Goal: Register for event/course

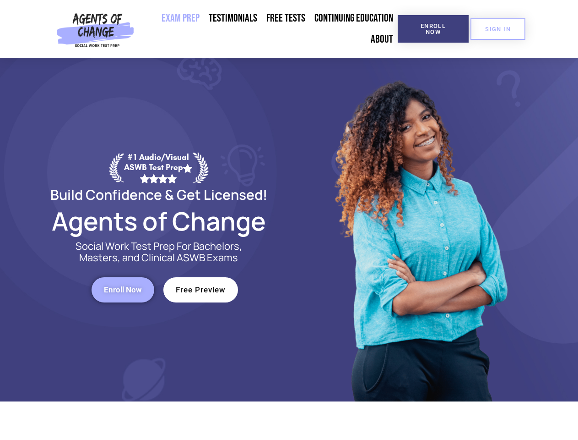
click at [289, 220] on div at bounding box center [419, 229] width 261 height 343
click at [433, 29] on span "Enroll Now" at bounding box center [434, 29] width 42 height 12
click at [498, 29] on span "SIGN IN" at bounding box center [498, 29] width 26 height 6
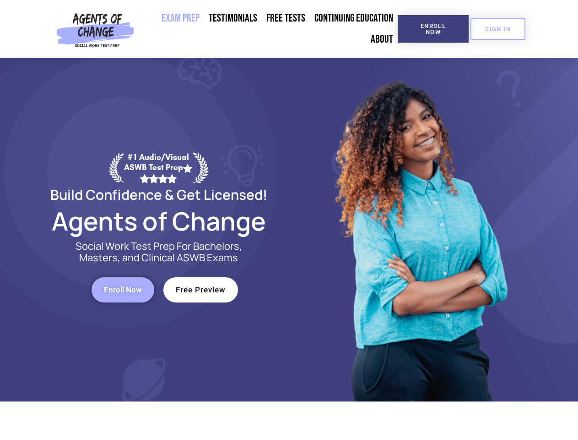
click at [123, 289] on span "Enroll Now" at bounding box center [123, 290] width 38 height 8
click at [201, 289] on span "Free Preview" at bounding box center [201, 290] width 50 height 8
